Goal: Navigation & Orientation: Understand site structure

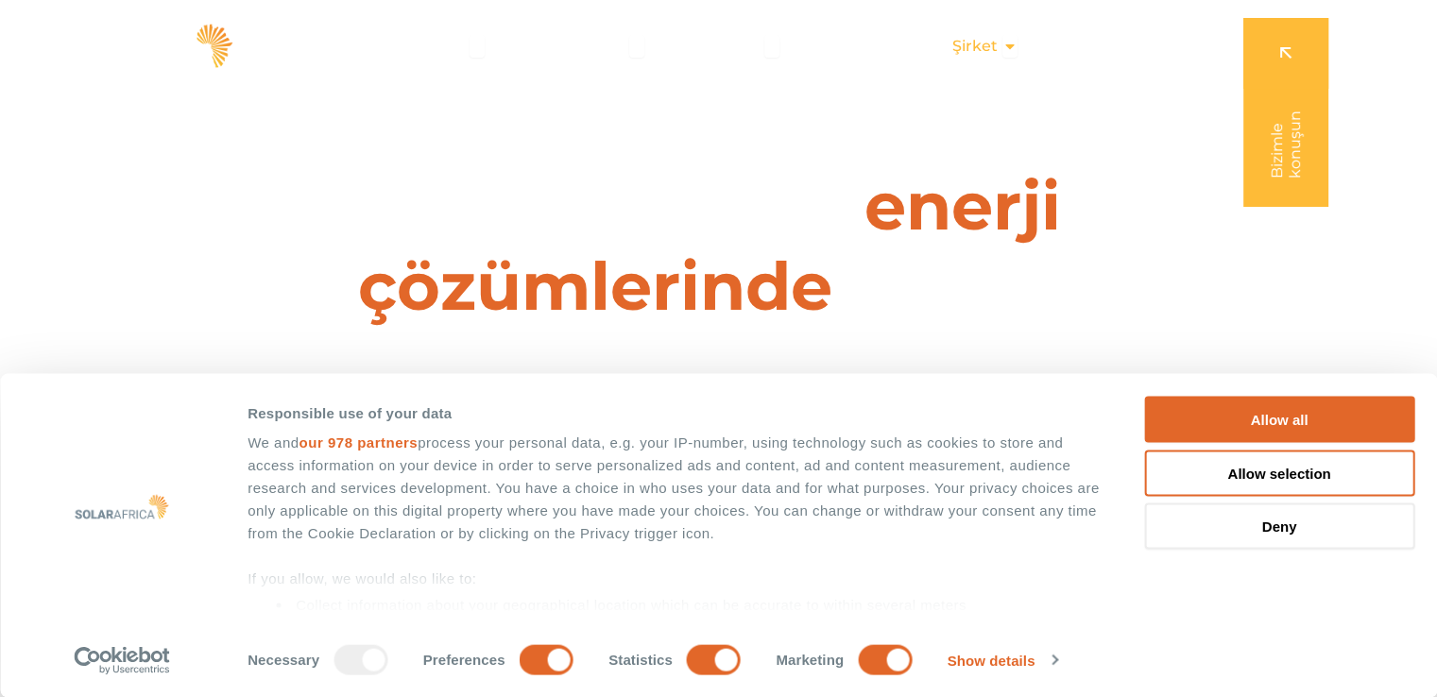
click at [1001, 47] on div "Şirket Close Company Açık Şirket" at bounding box center [984, 46] width 95 height 38
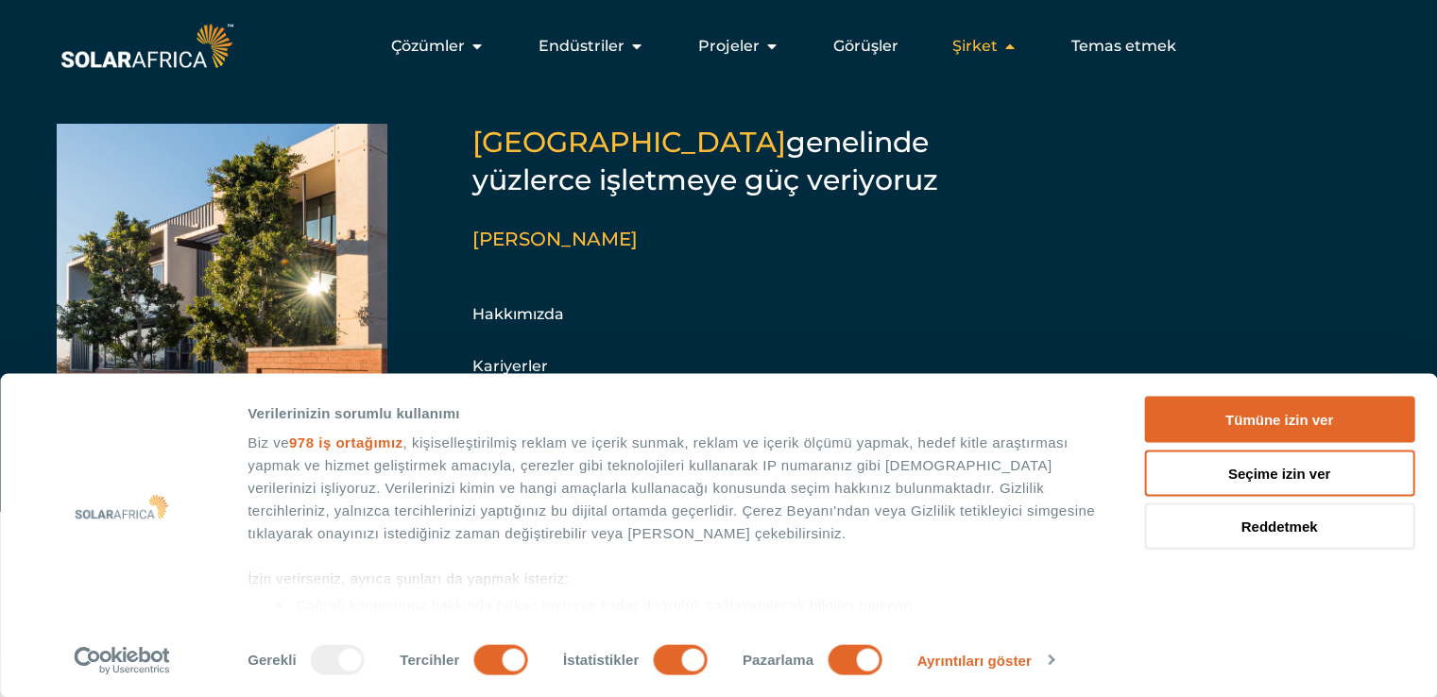
click at [1010, 54] on button "Yakın Şirket Açık Şirket" at bounding box center [1010, 46] width 15 height 23
